Goal: Information Seeking & Learning: Learn about a topic

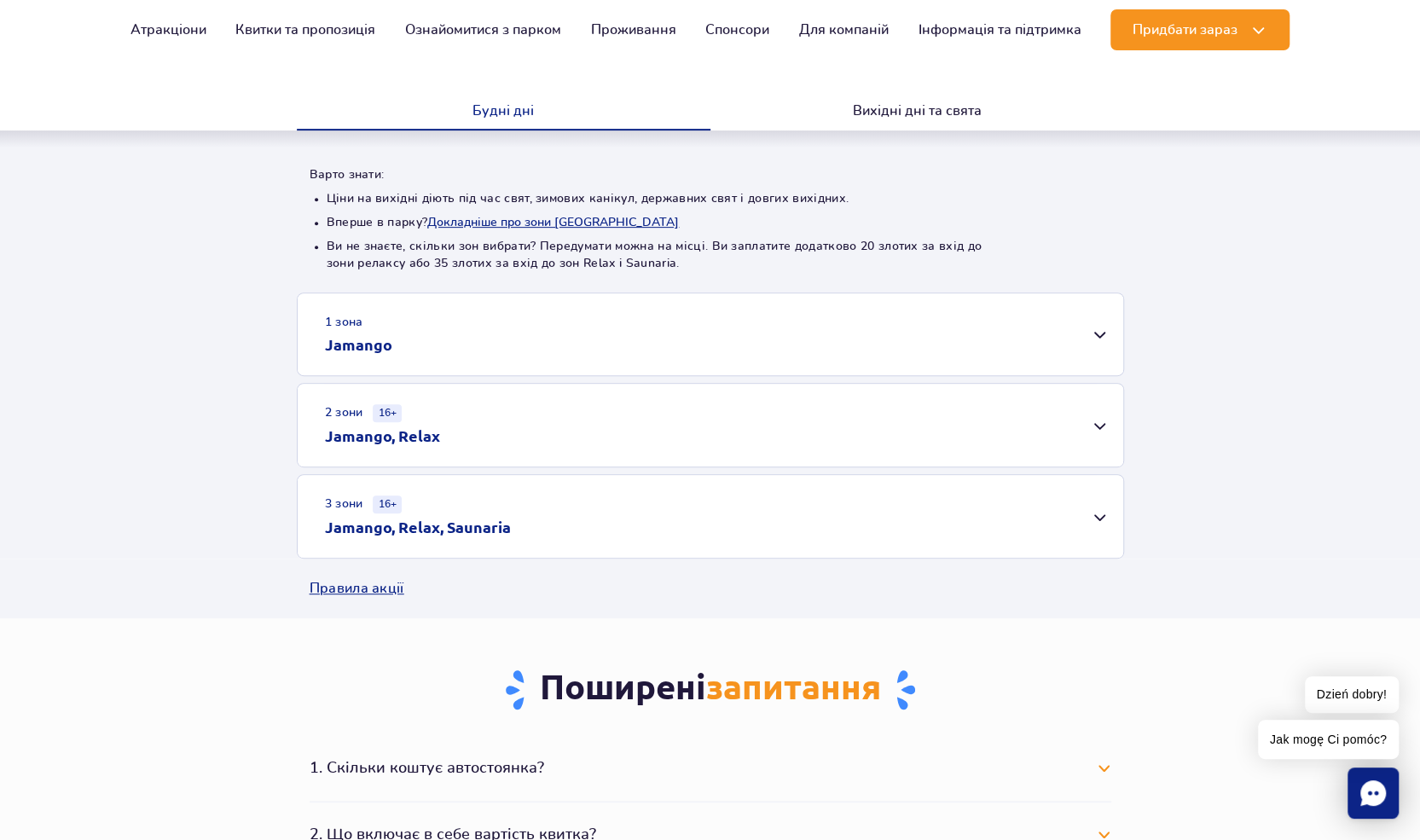
scroll to position [342, 0]
click at [1100, 336] on div "1 зона Jamango" at bounding box center [711, 333] width 826 height 82
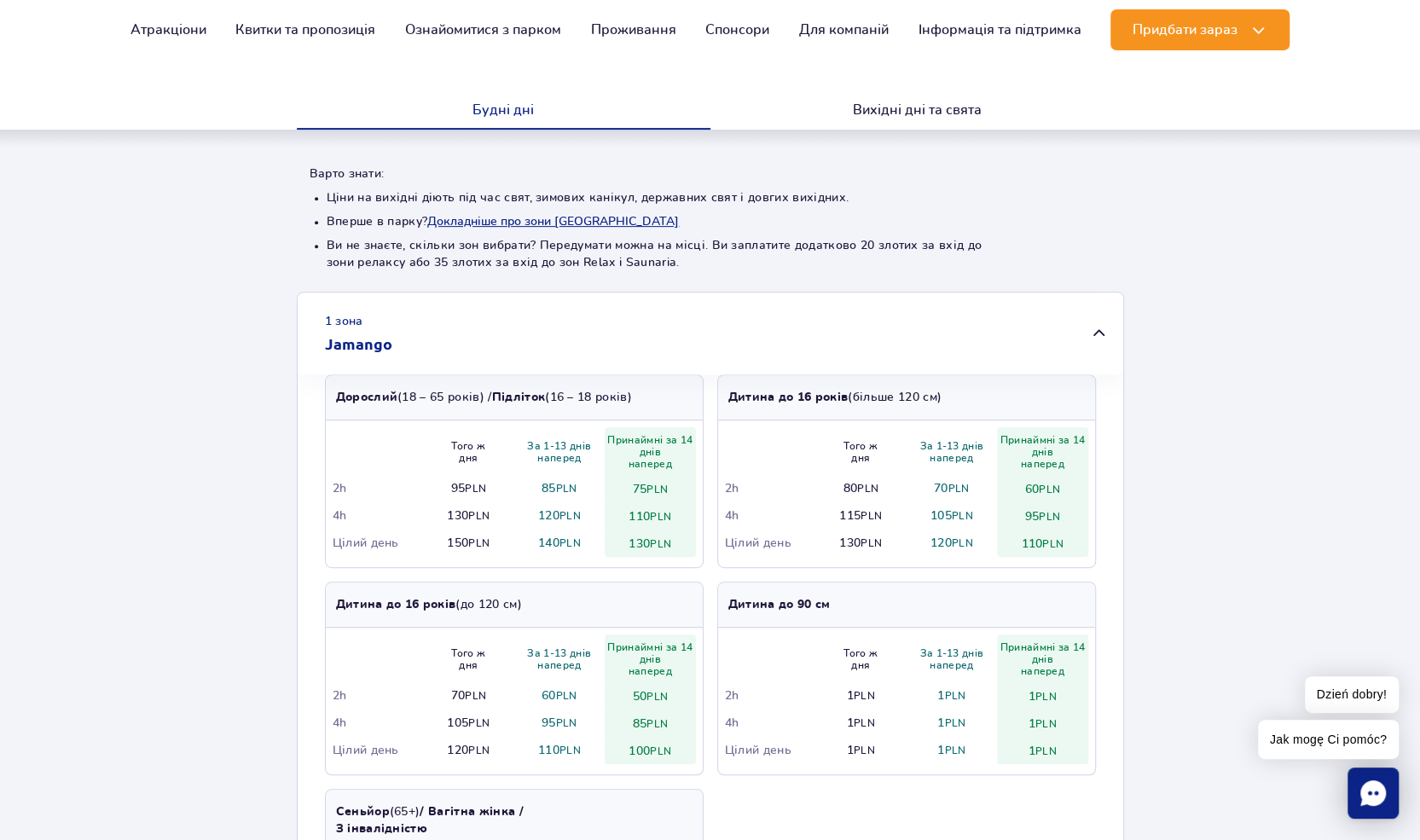
click at [1098, 335] on div "1 зона Jamango" at bounding box center [711, 333] width 826 height 82
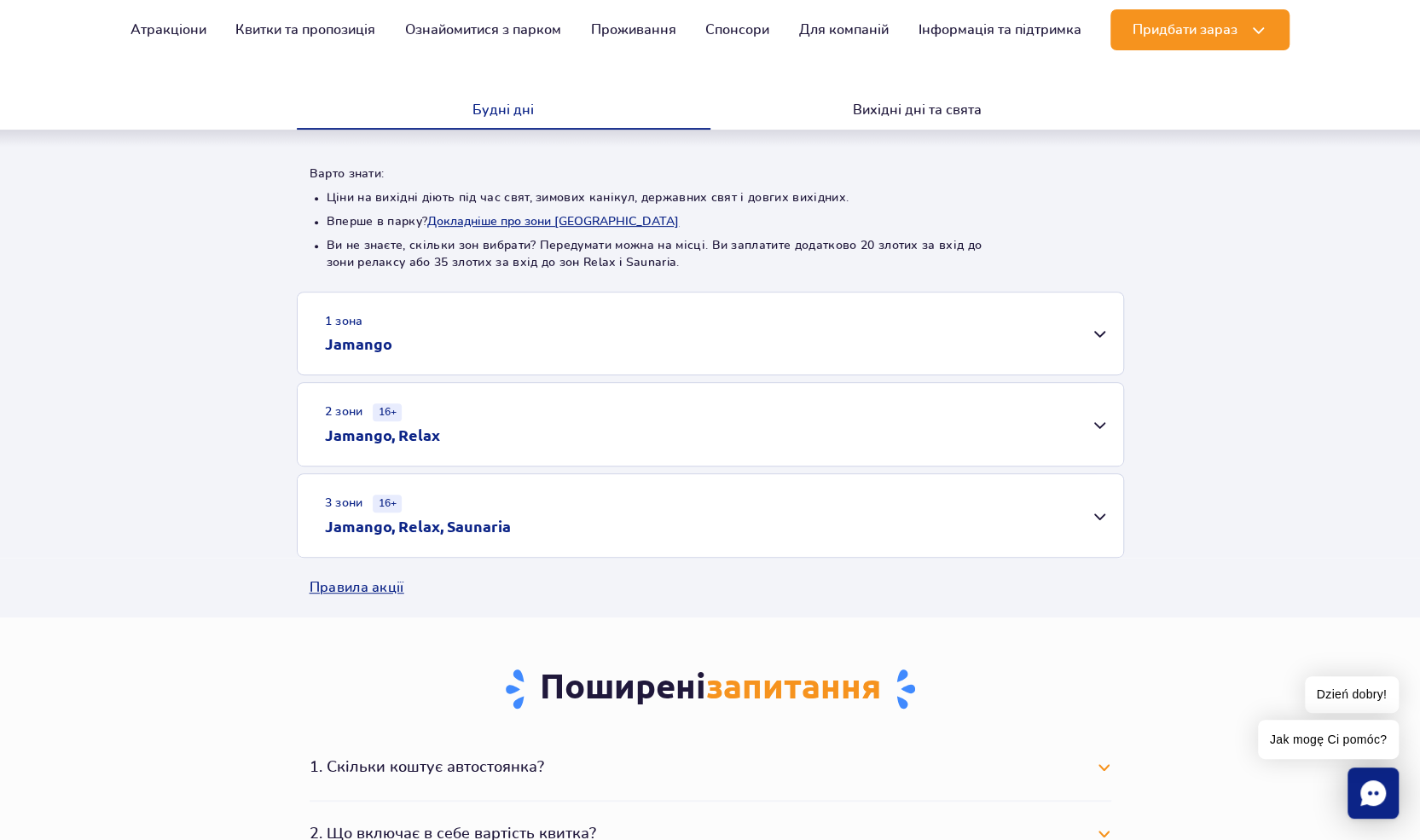
click at [1095, 434] on div "2 зони 16+ Jamango, Relax" at bounding box center [711, 423] width 826 height 83
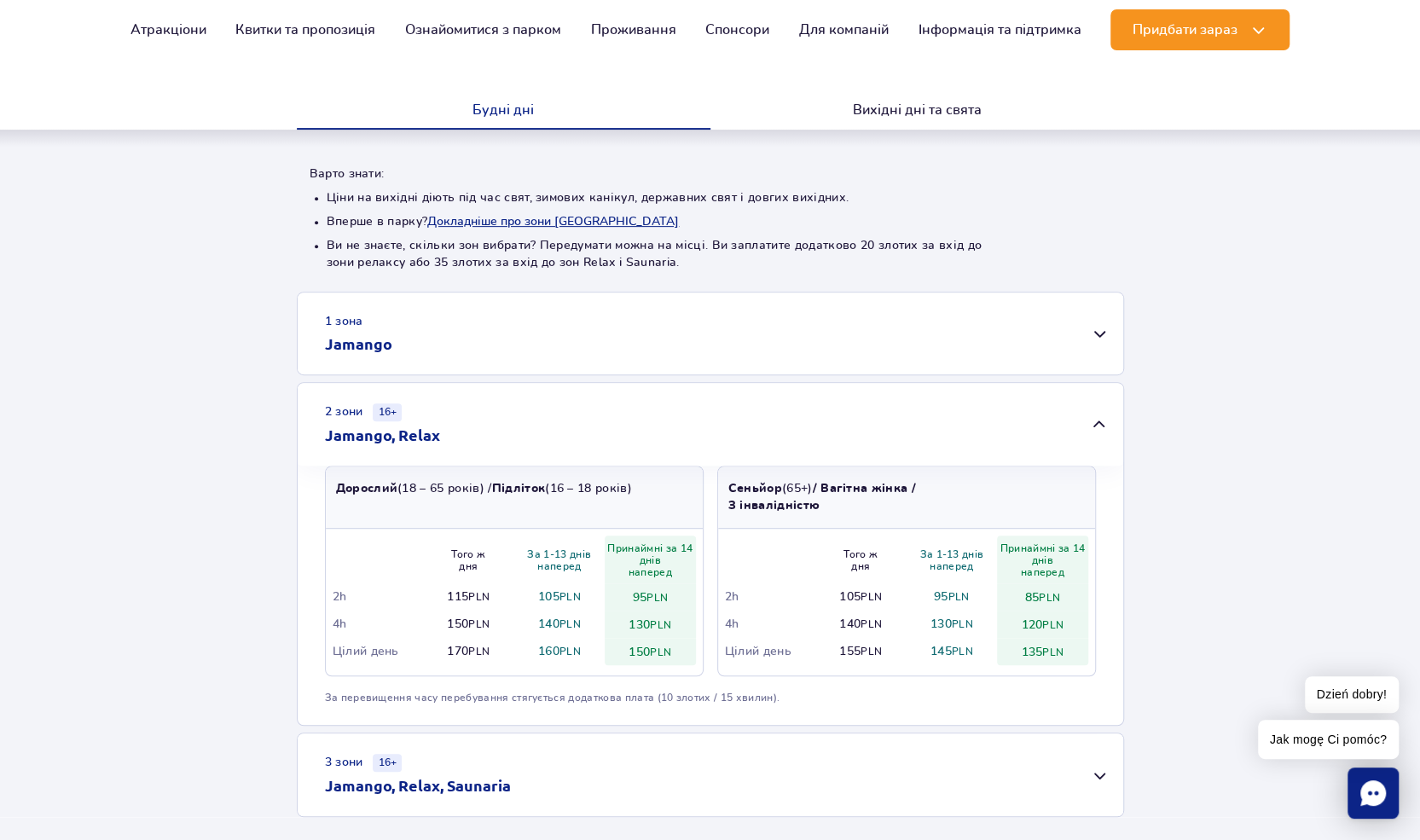
click at [1098, 426] on div "2 зони 16+ Jamango, Relax" at bounding box center [711, 423] width 826 height 83
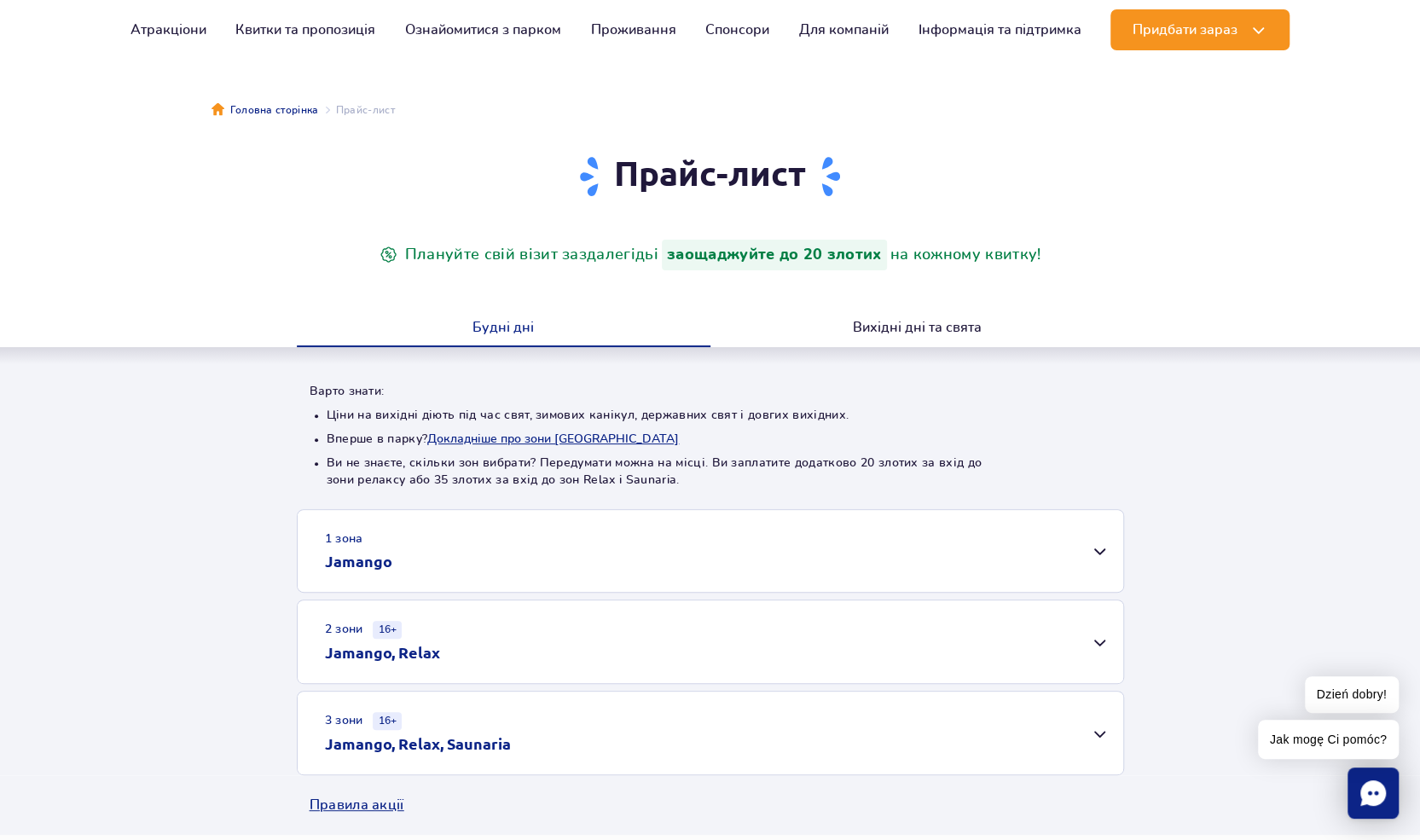
scroll to position [0, 0]
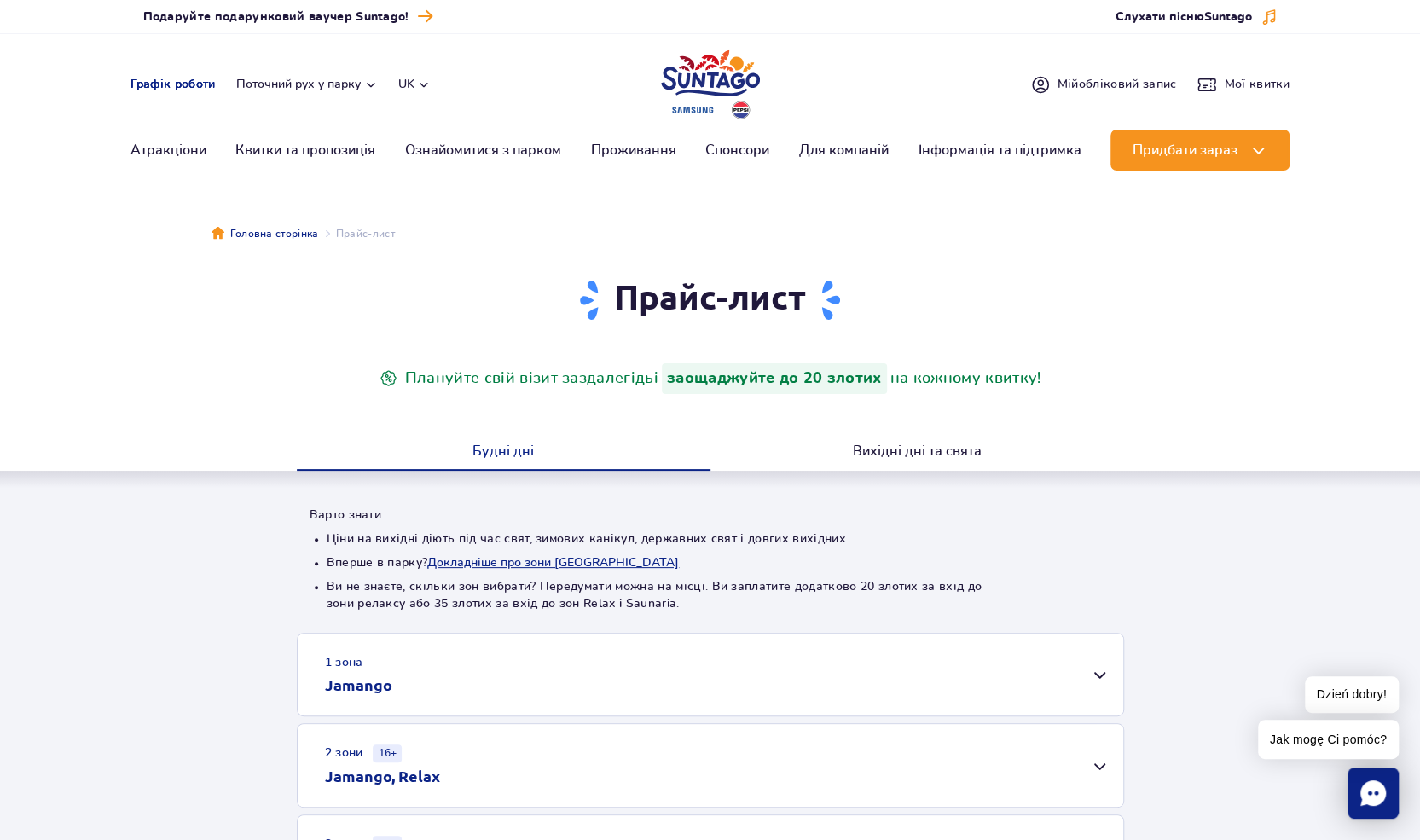
click at [169, 87] on link "Графік роботи" at bounding box center [173, 85] width 86 height 17
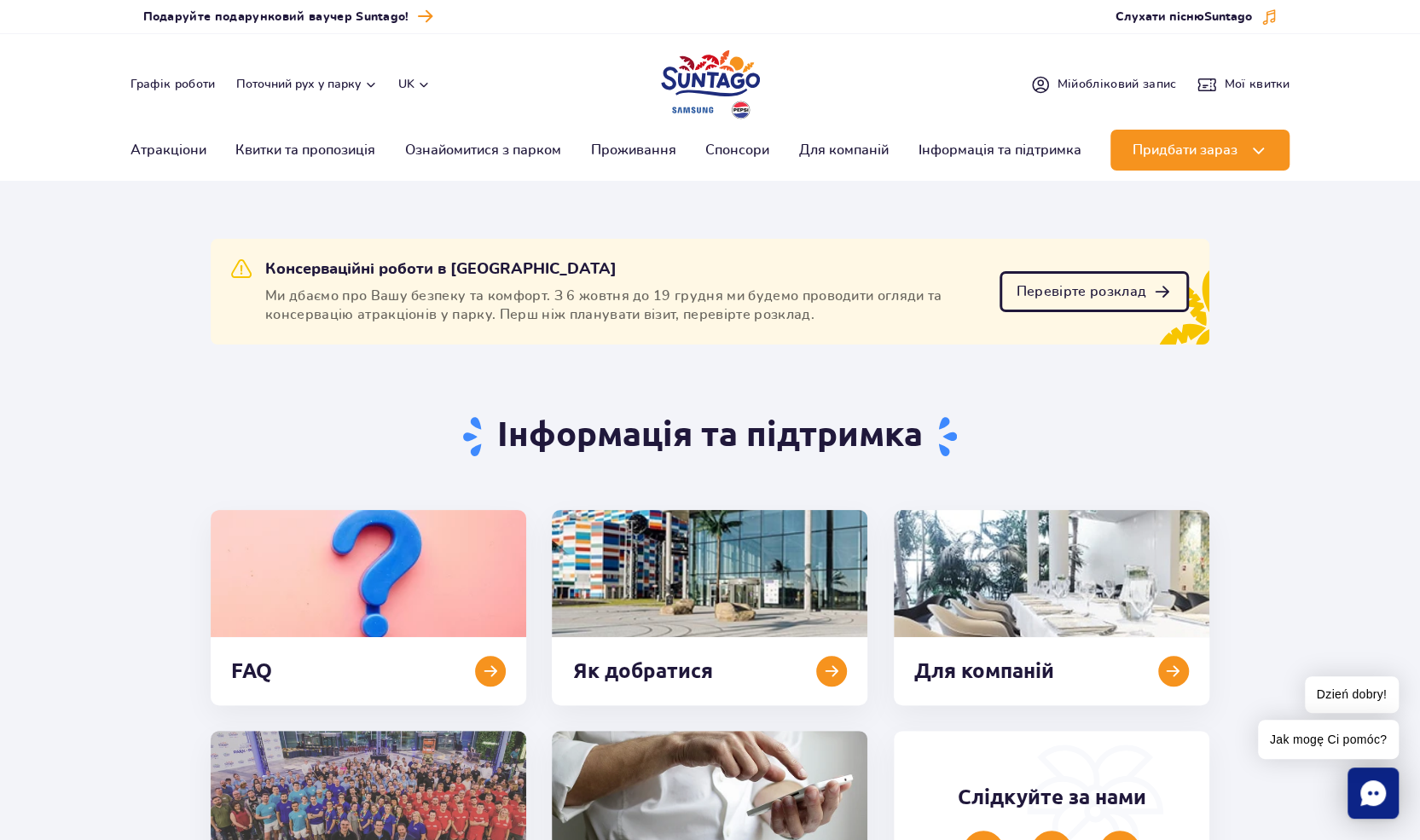
click at [1065, 298] on span "Перевірте розклад" at bounding box center [1081, 291] width 129 height 13
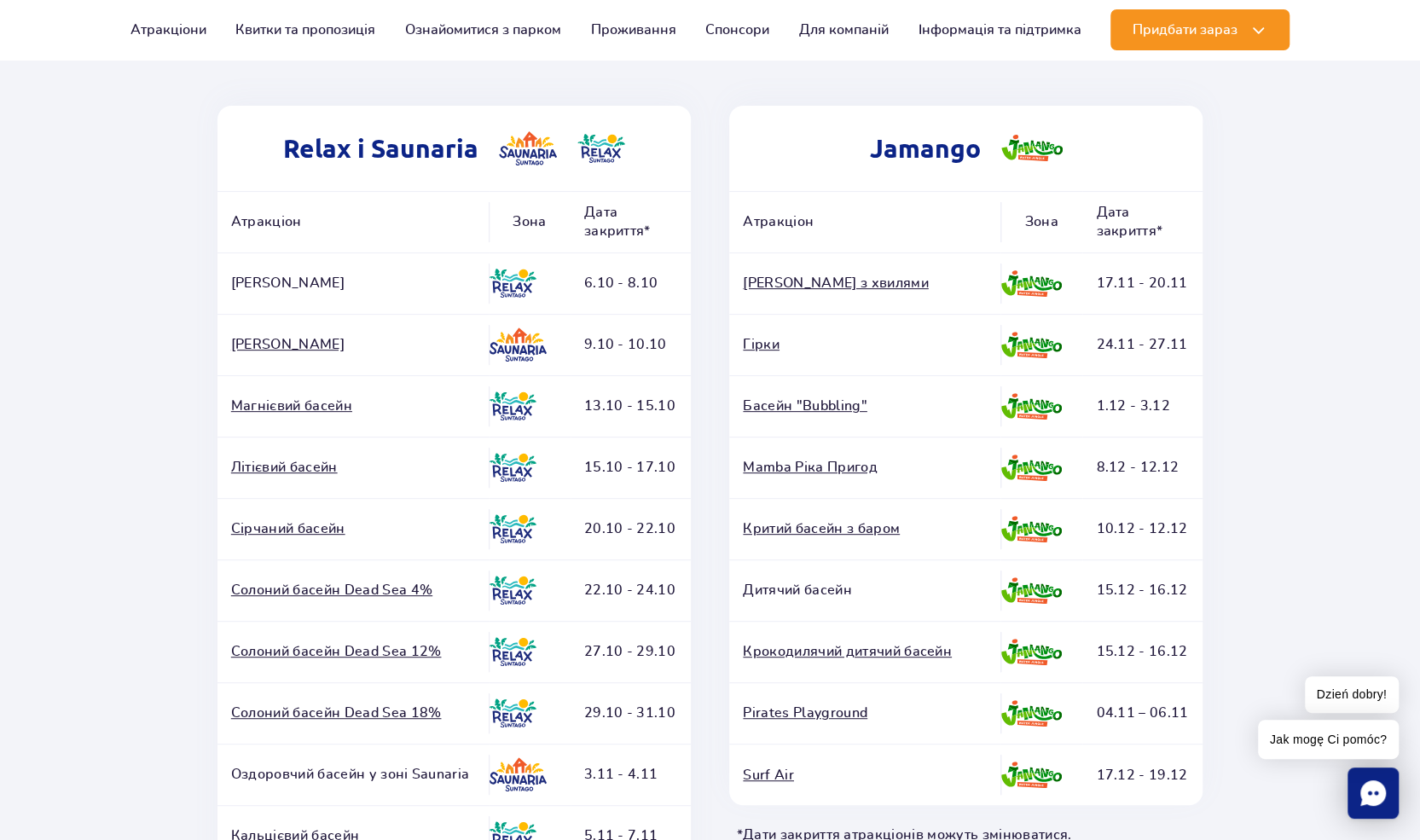
scroll to position [426, 0]
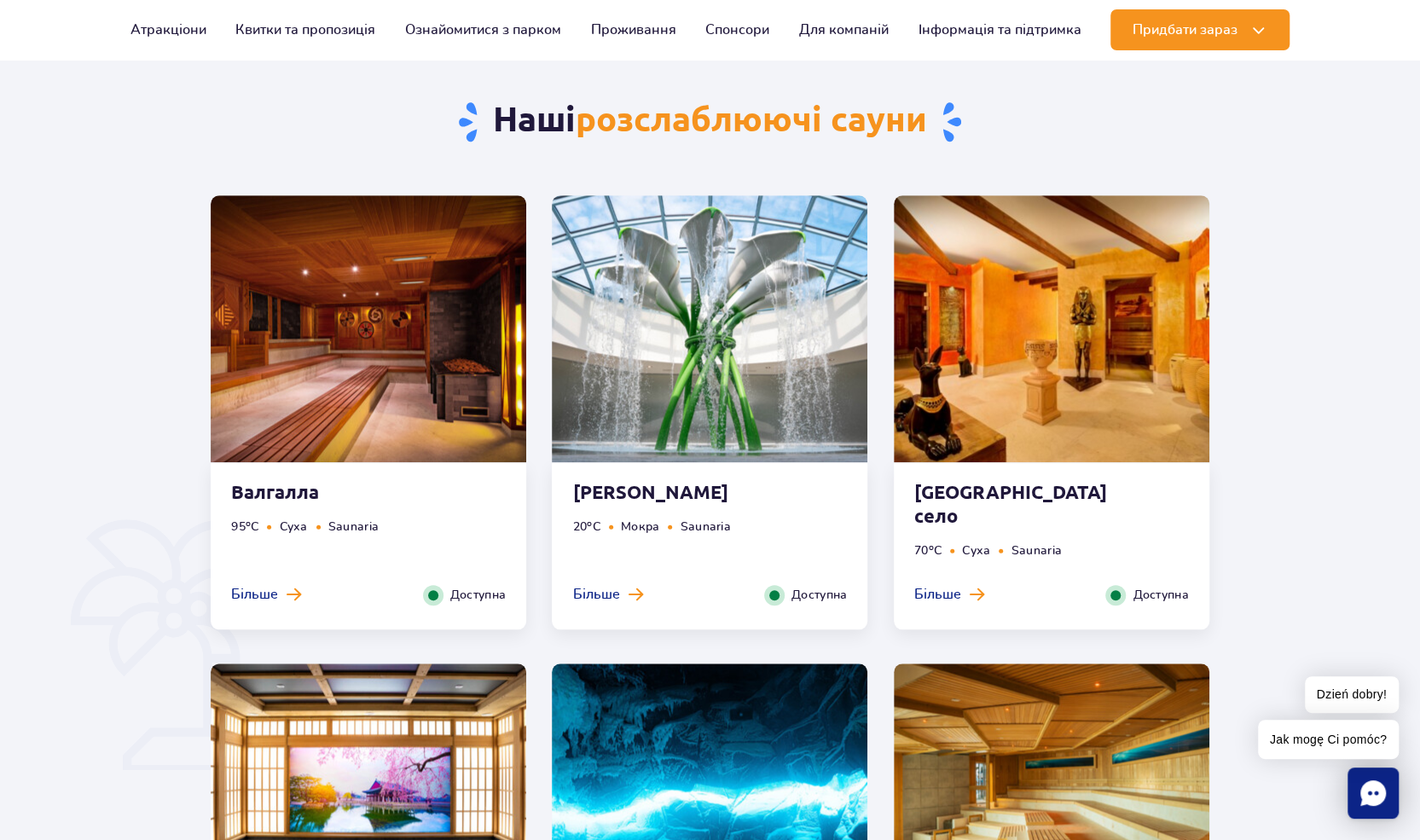
scroll to position [852, 0]
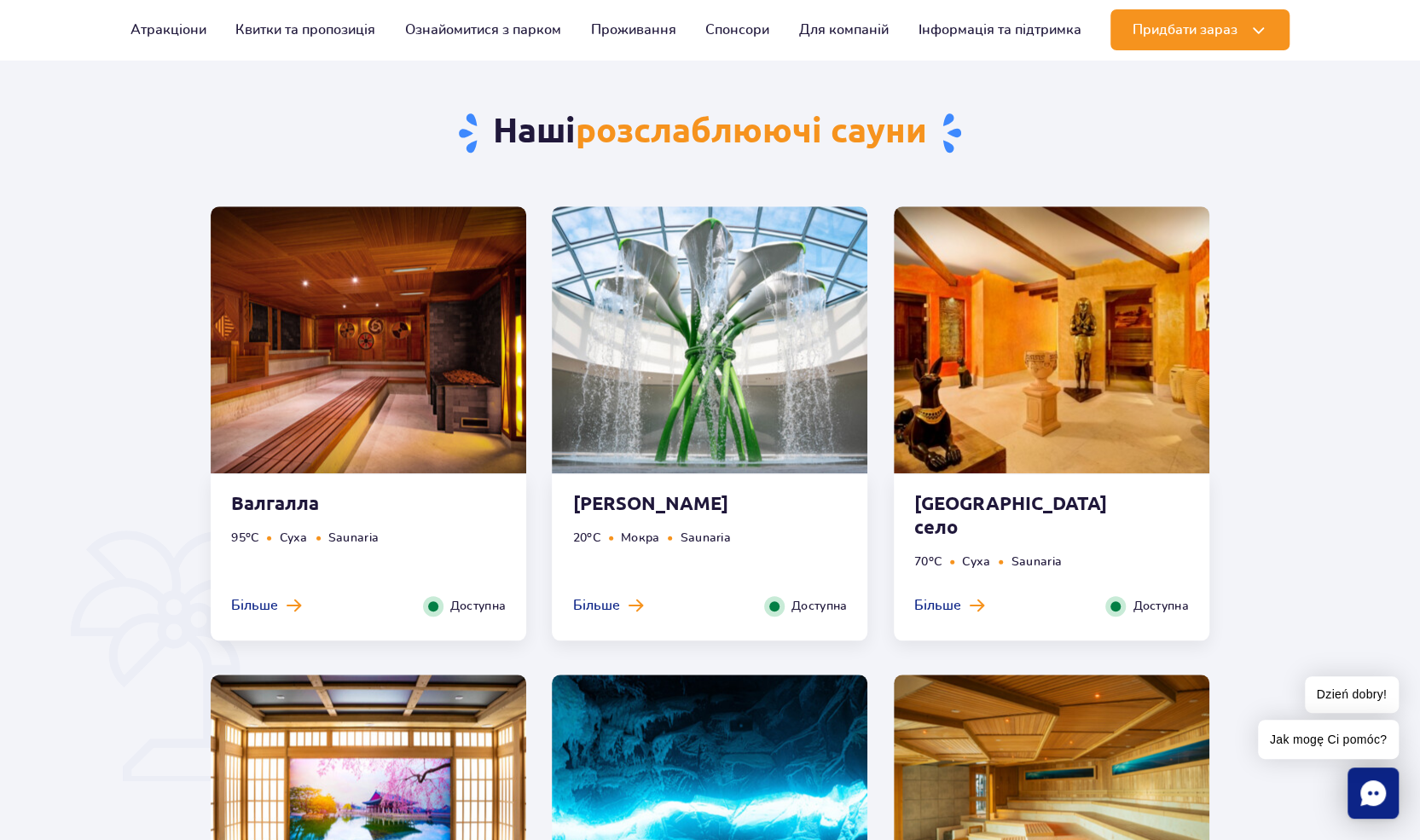
click at [633, 500] on strong "Душ Calla" at bounding box center [675, 502] width 207 height 24
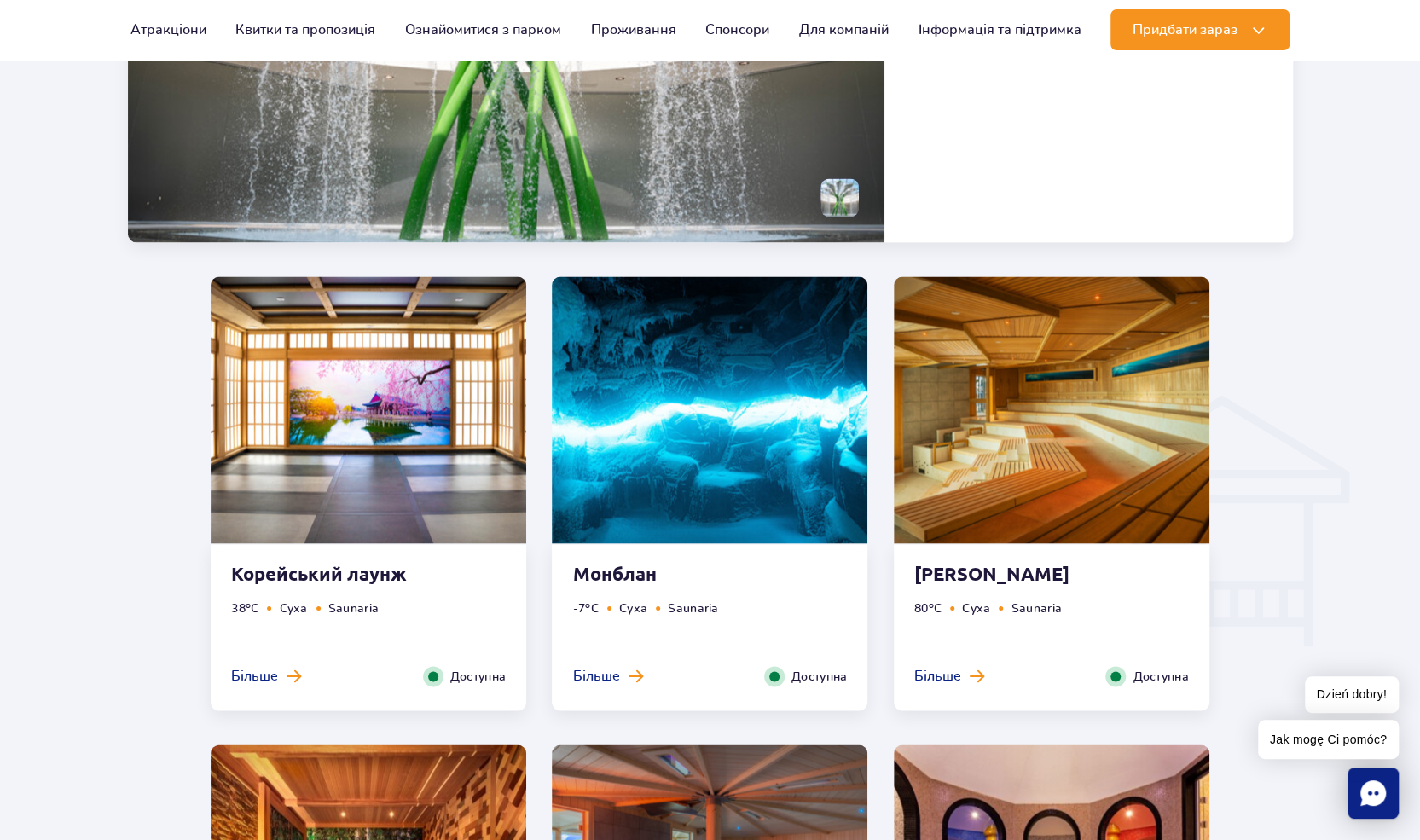
scroll to position [1772, 0]
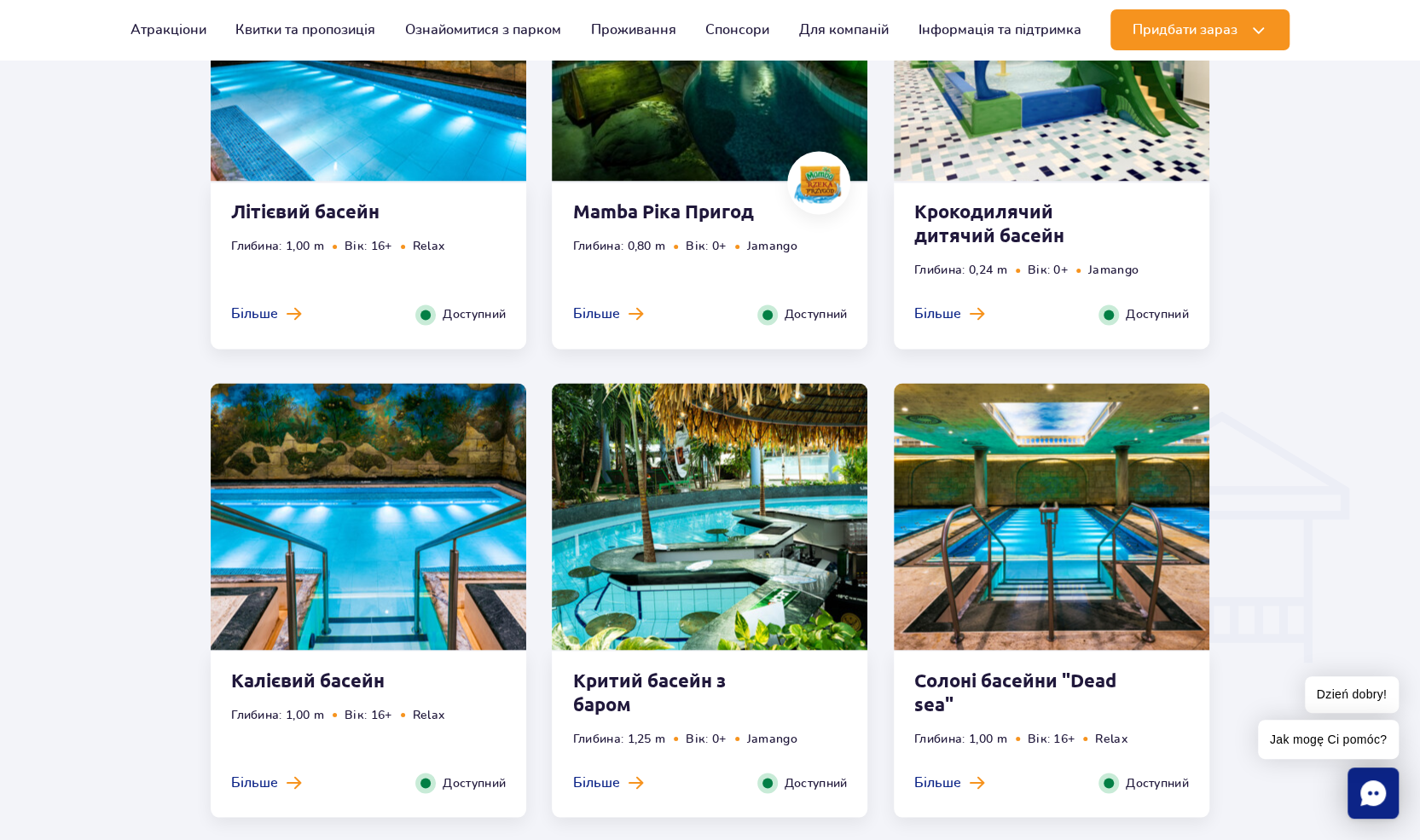
scroll to position [1790, 0]
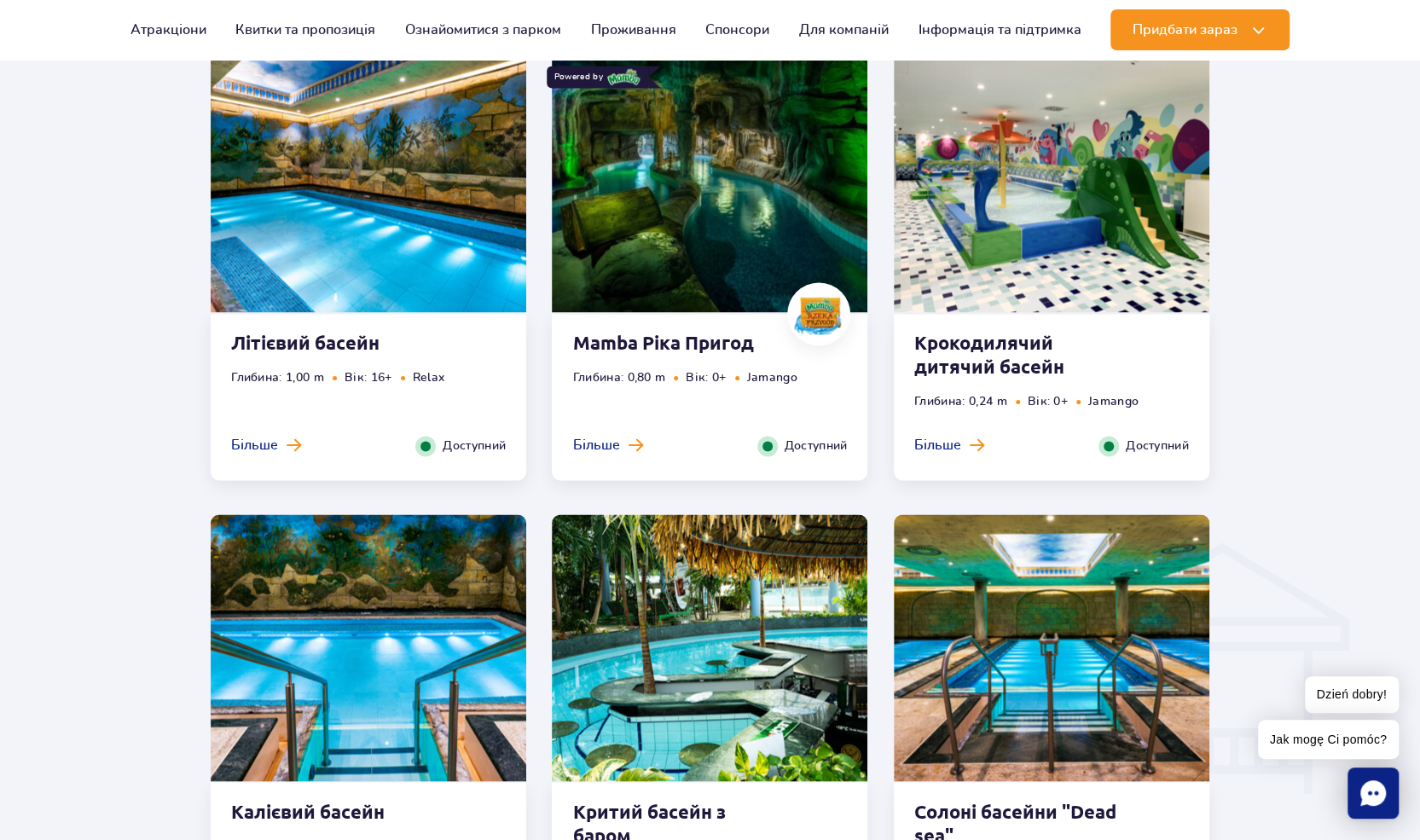
click at [734, 266] on img at bounding box center [710, 179] width 316 height 267
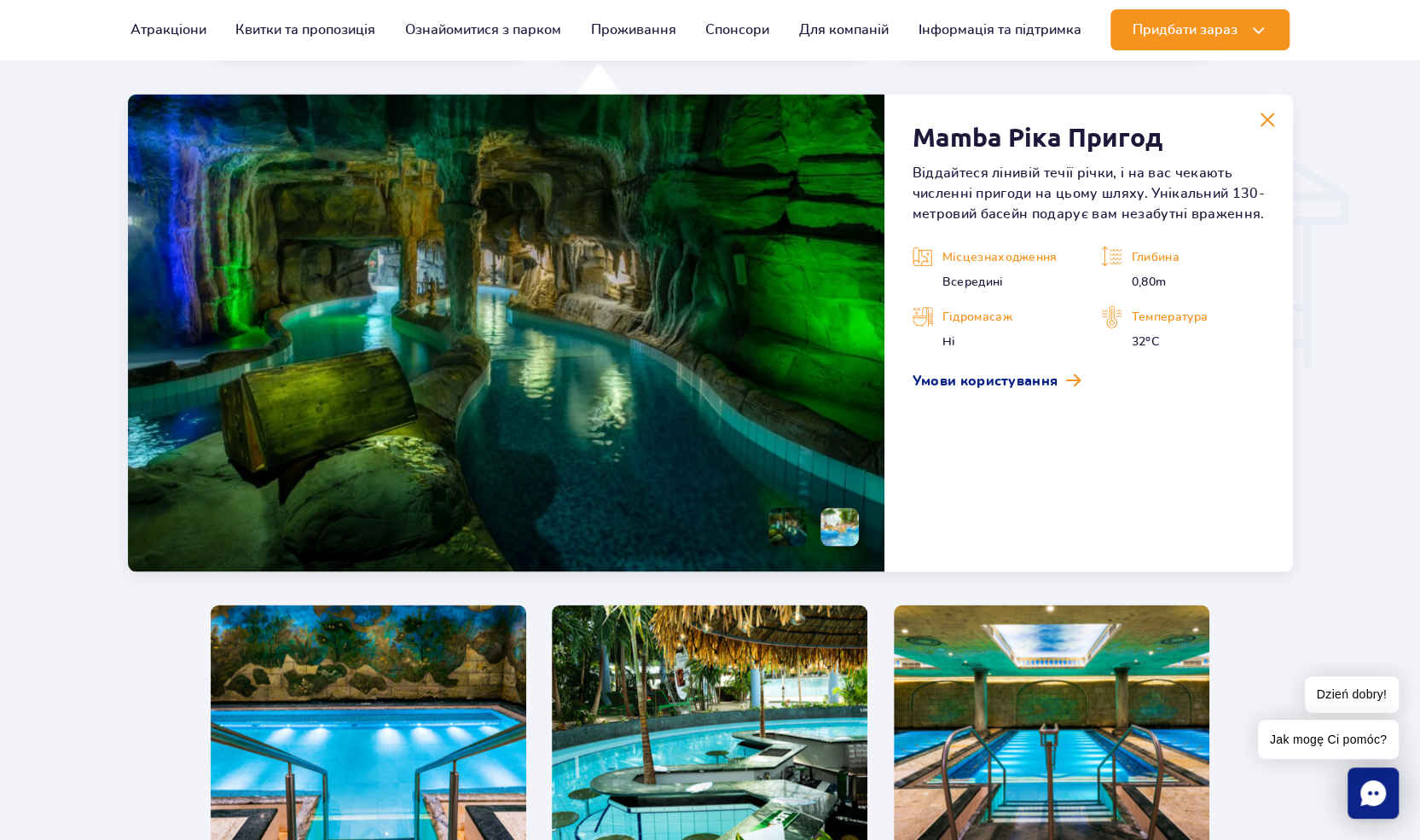
scroll to position [2056, 0]
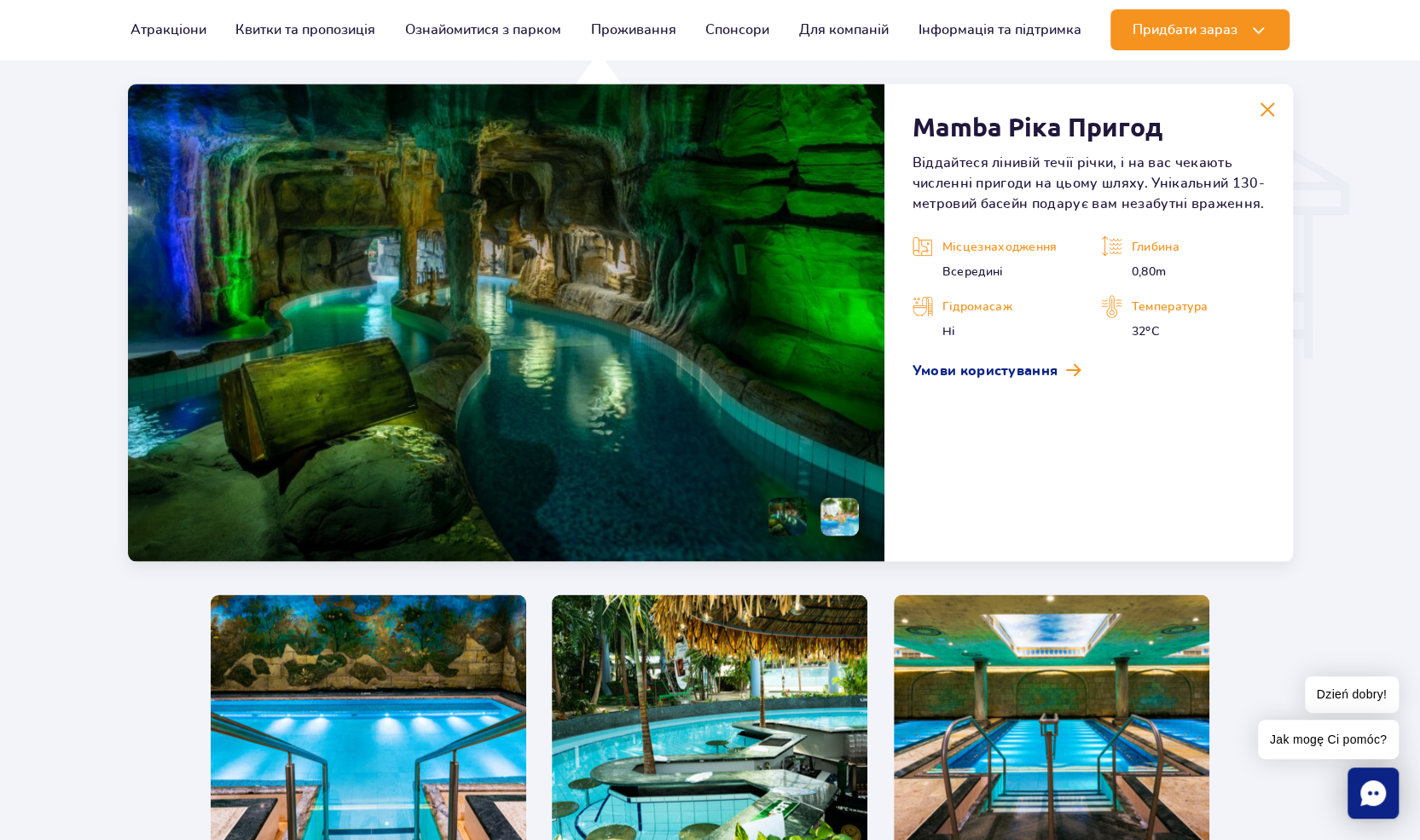
click at [794, 534] on li at bounding box center [788, 517] width 38 height 38
click at [846, 536] on li at bounding box center [839, 517] width 38 height 38
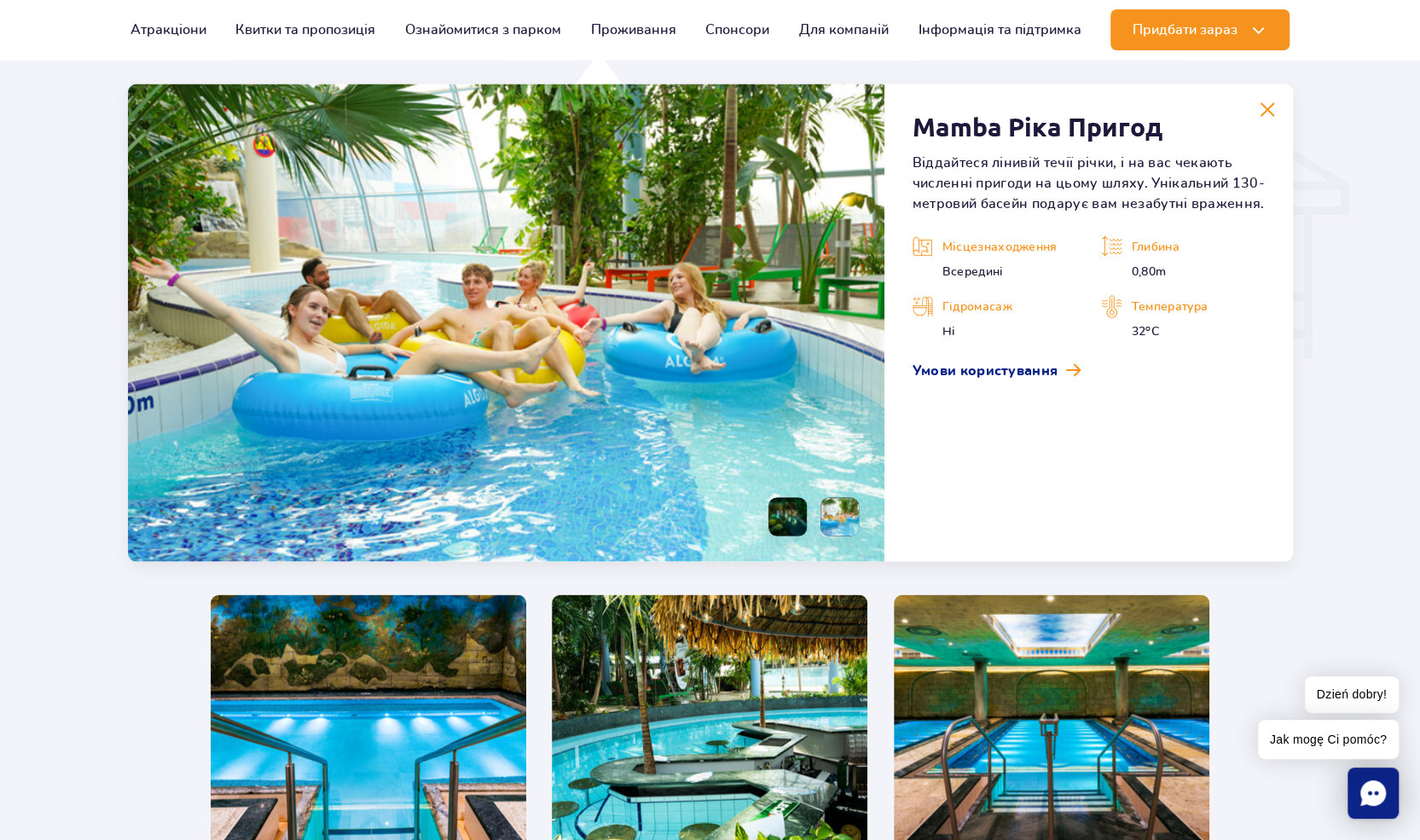
click at [786, 536] on li at bounding box center [788, 517] width 38 height 38
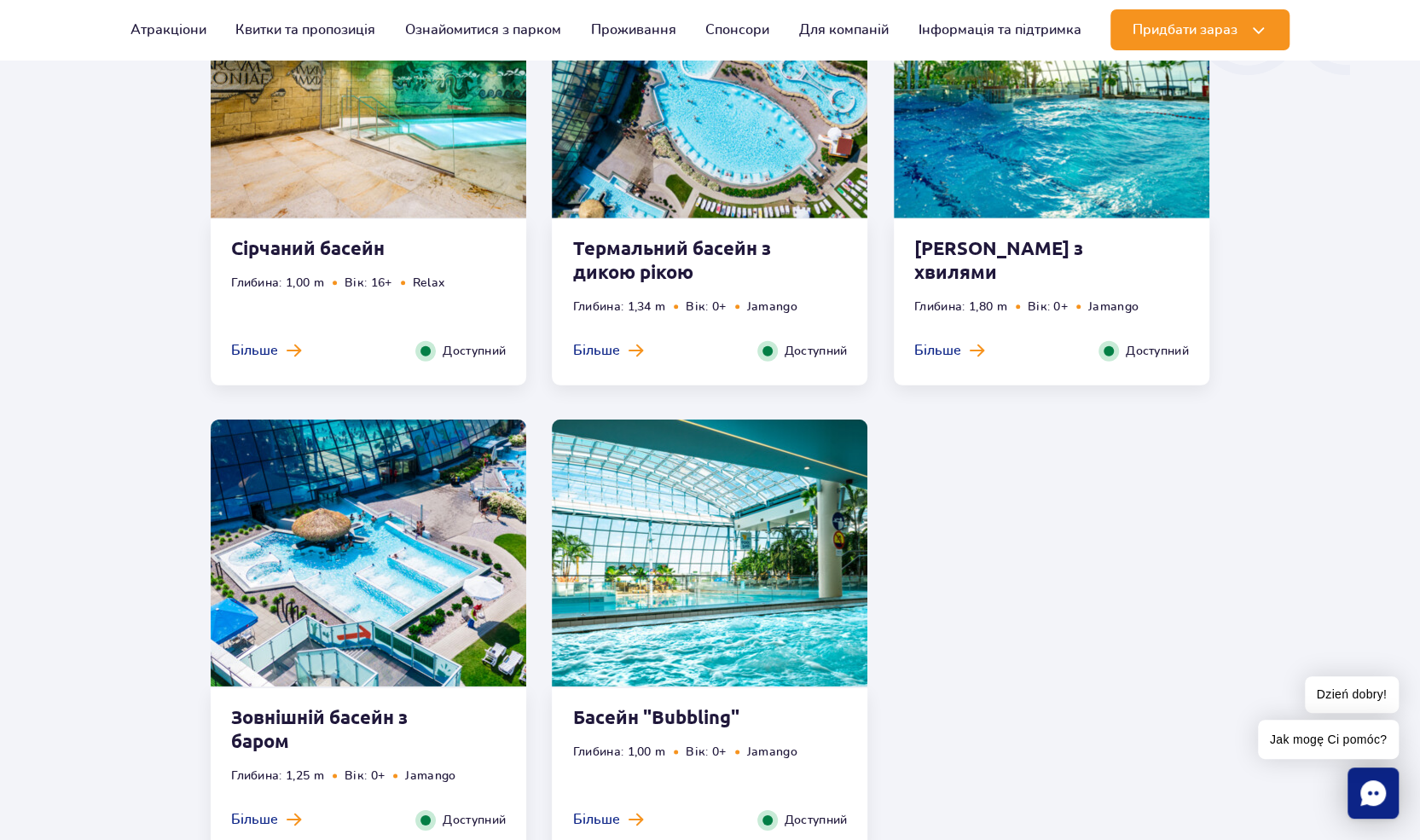
scroll to position [3250, 0]
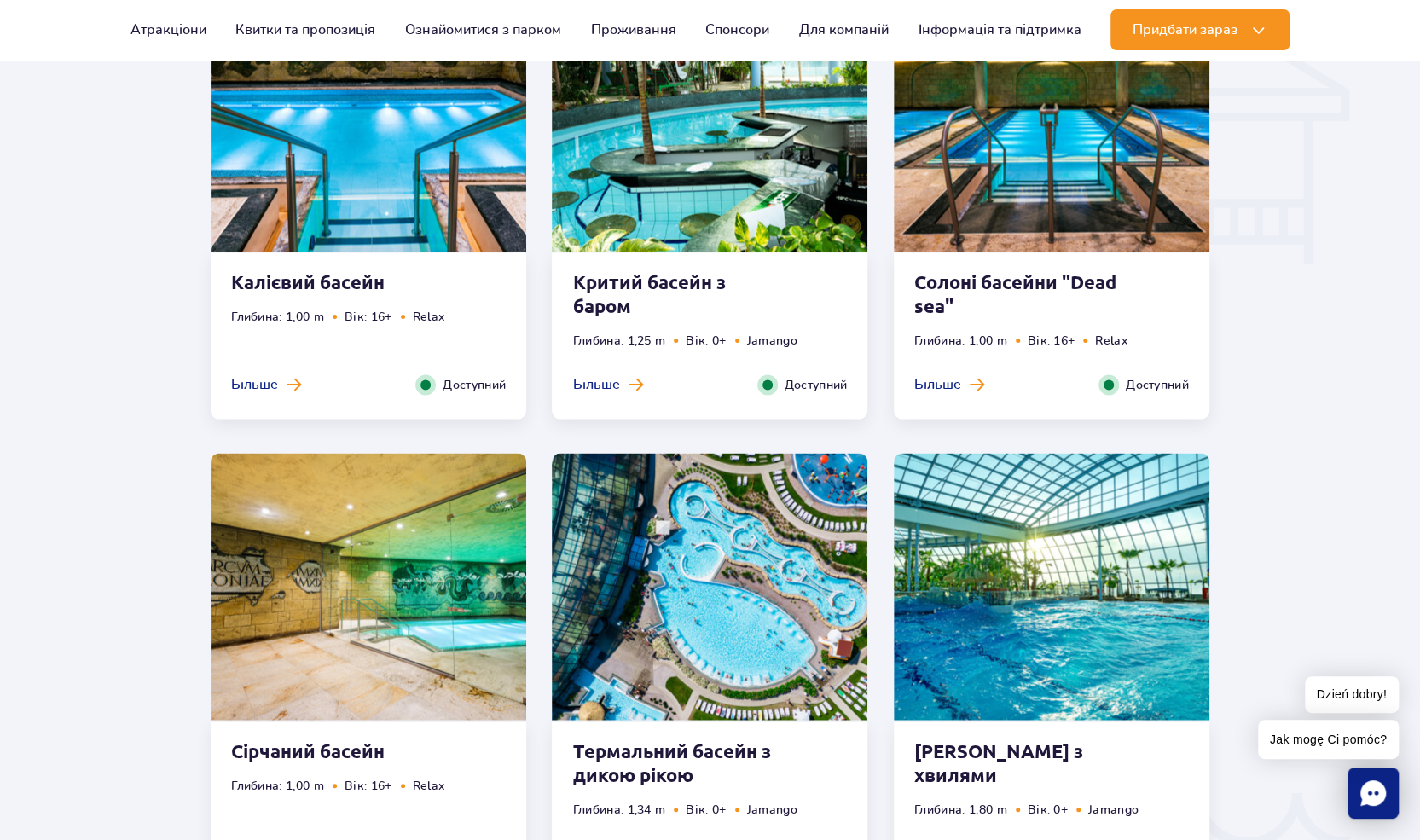
scroll to position [2046, 0]
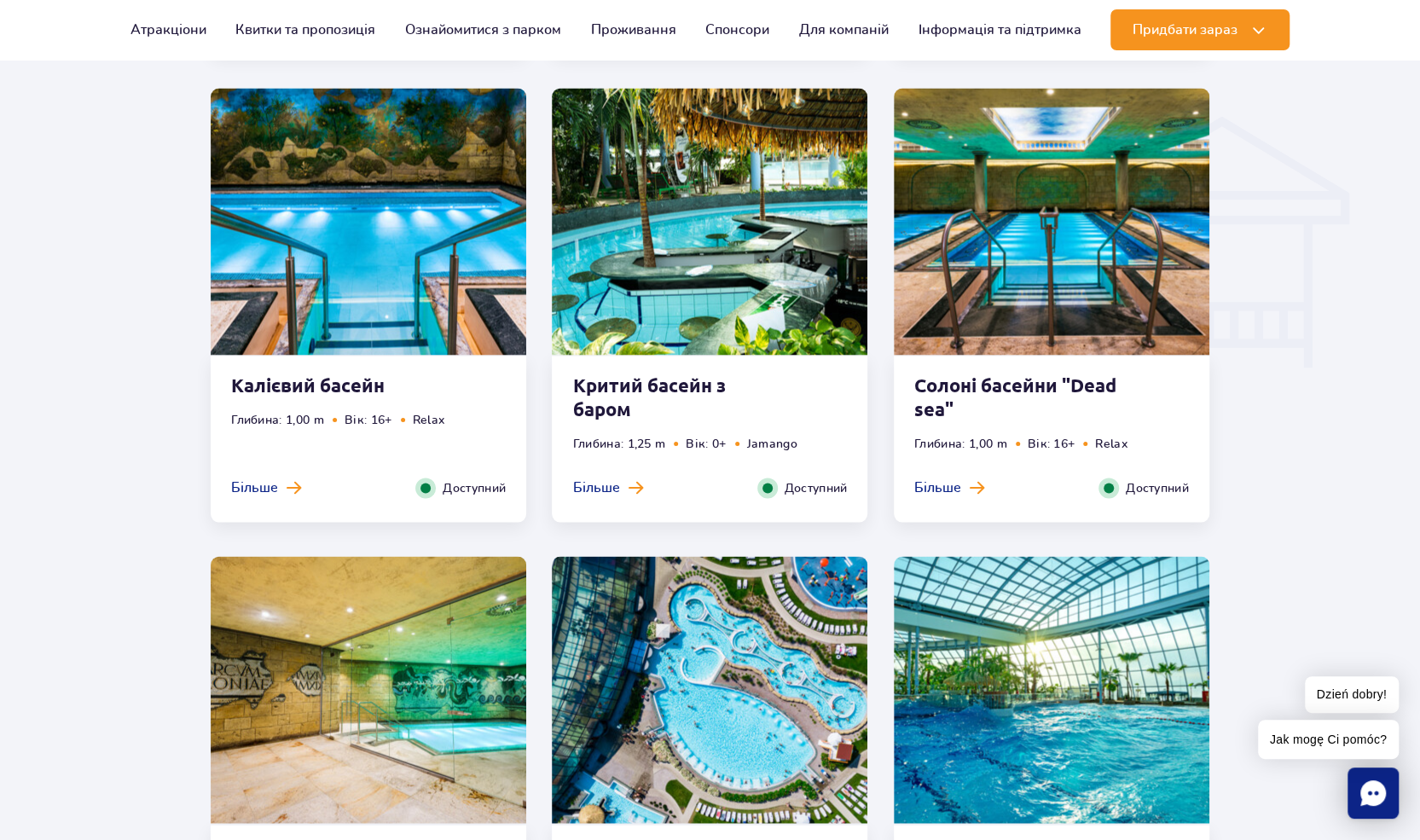
click at [1081, 403] on strong "Солоні басейни "Dead sea"" at bounding box center [1017, 397] width 207 height 48
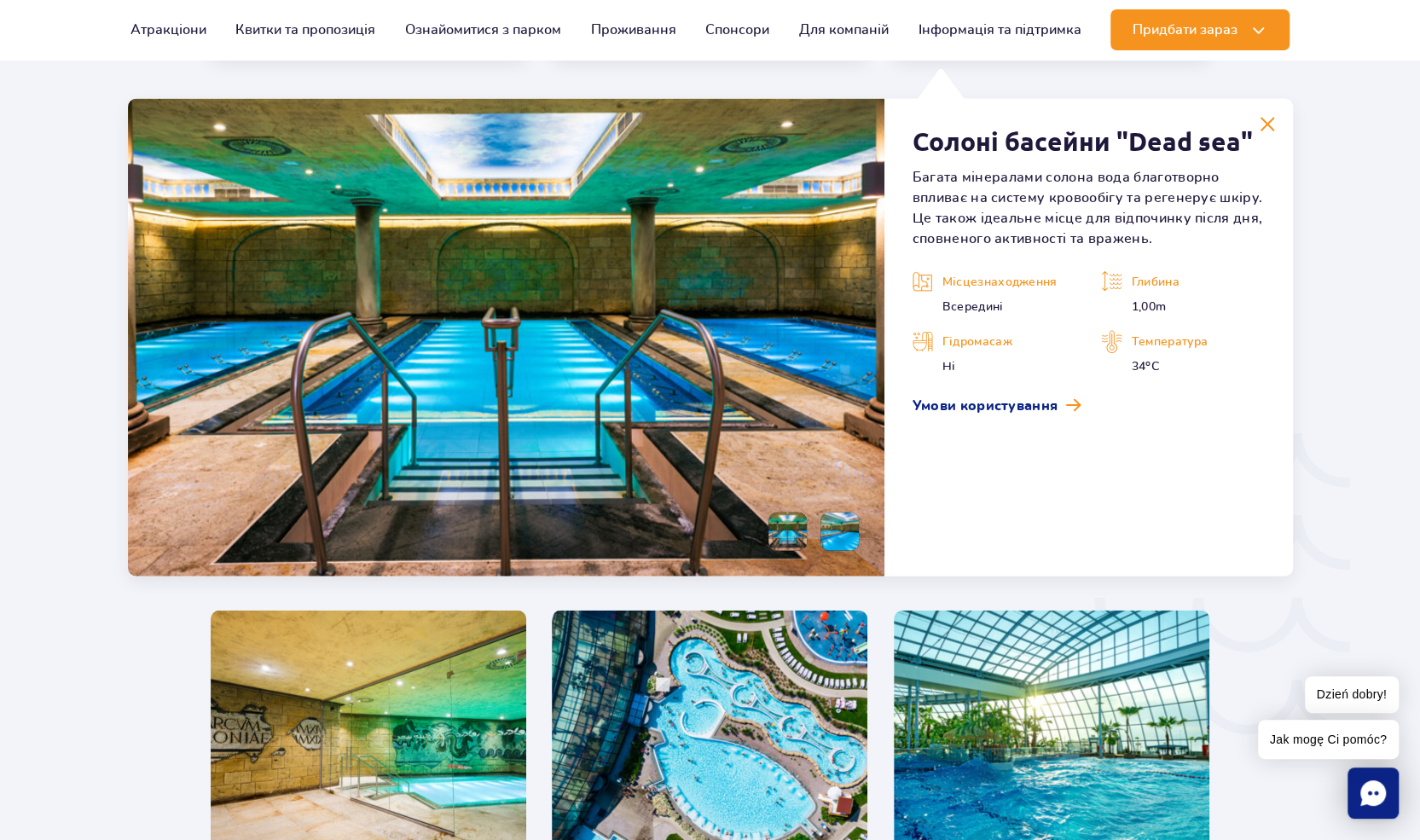
scroll to position [2524, 0]
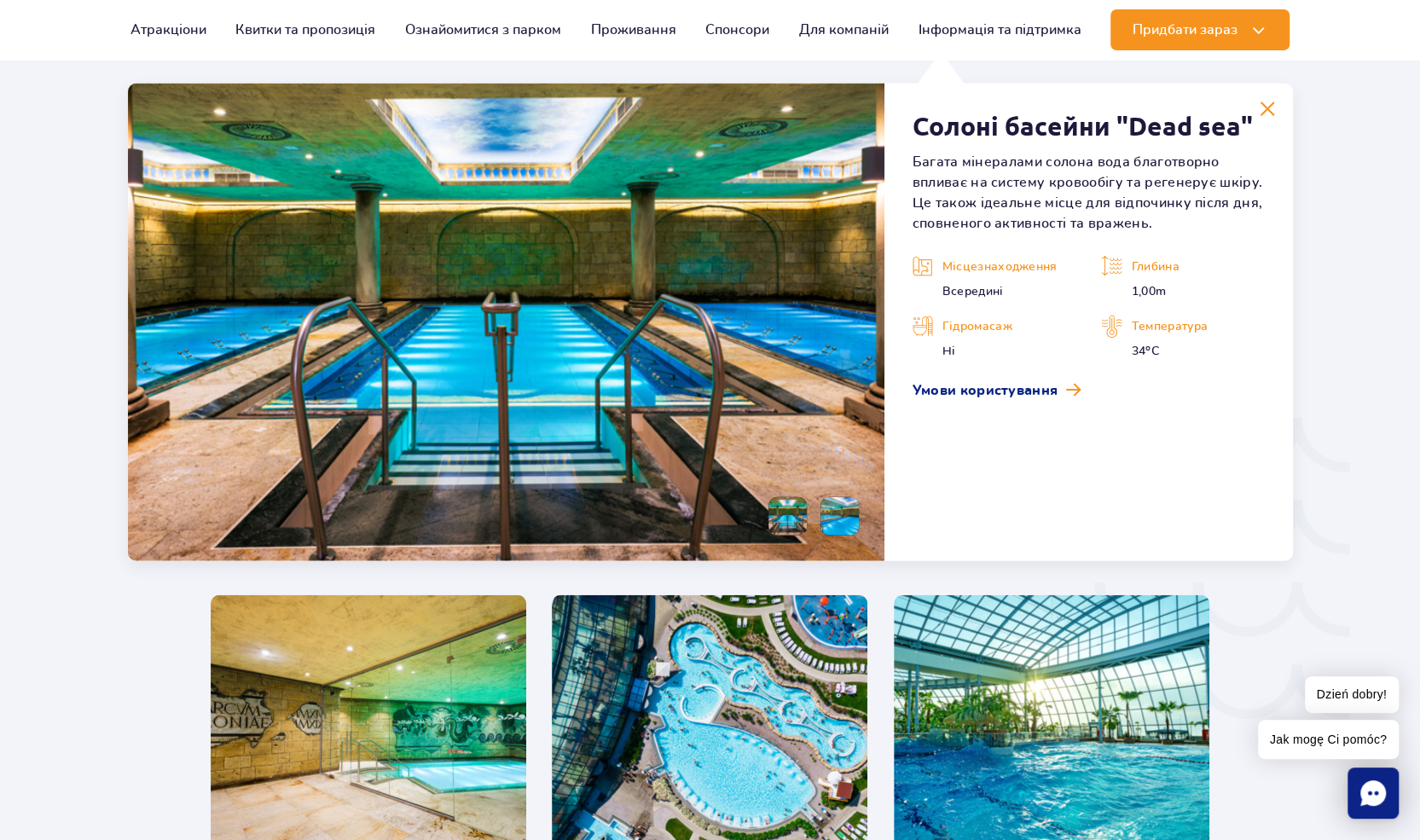
click at [849, 536] on li at bounding box center [839, 517] width 38 height 38
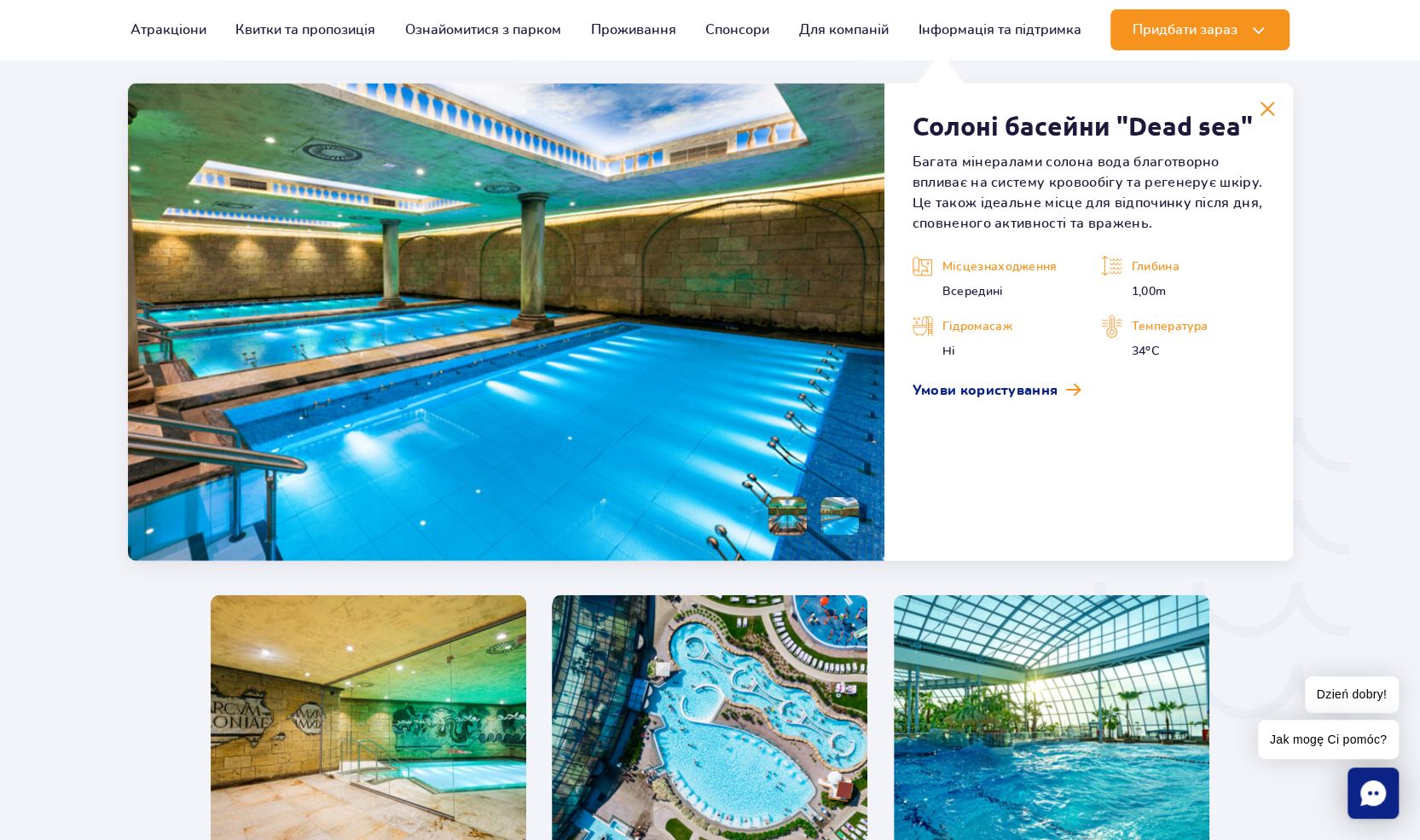
click at [789, 536] on li at bounding box center [788, 517] width 38 height 38
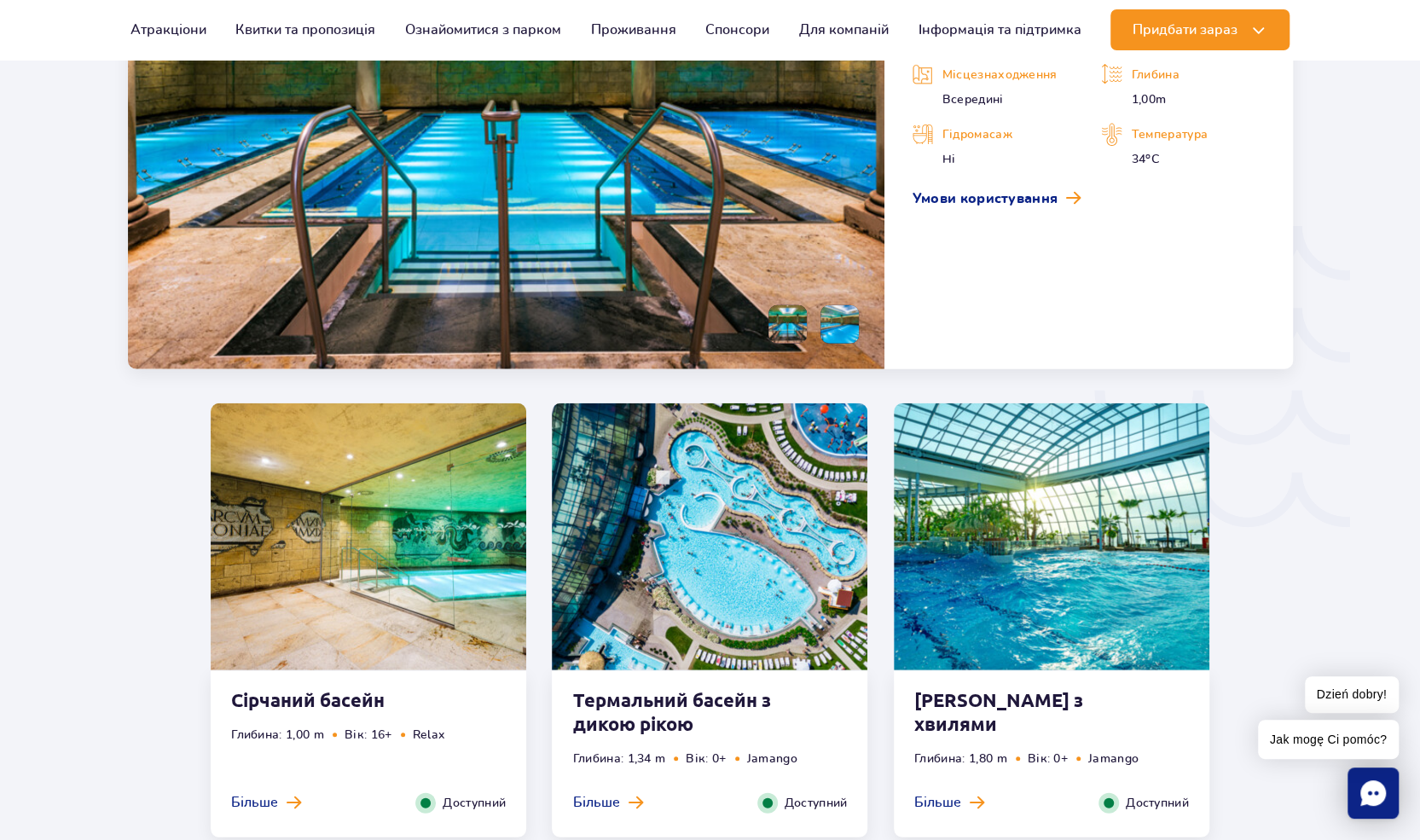
scroll to position [2950, 0]
